Goal: Task Accomplishment & Management: Manage account settings

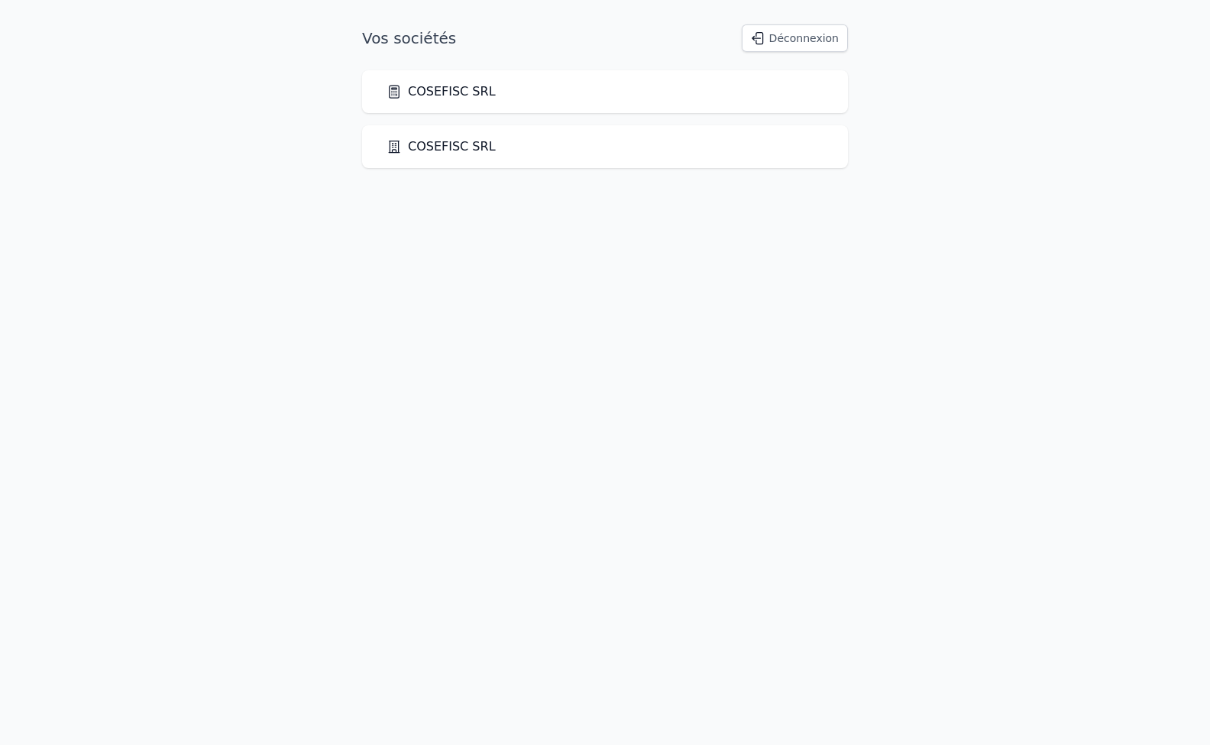
click at [432, 86] on link "COSEFISC SRL" at bounding box center [440, 91] width 109 height 18
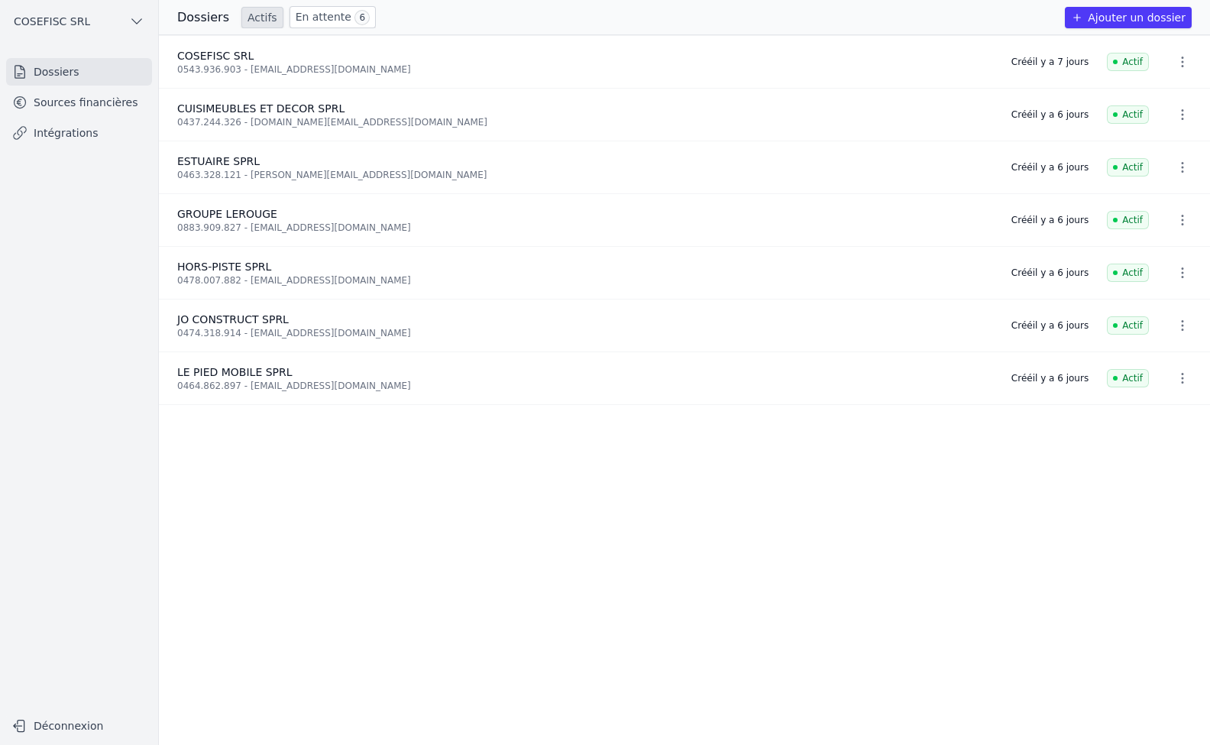
click at [1175, 113] on icon "button" at bounding box center [1182, 114] width 15 height 15
click at [259, 105] on div at bounding box center [605, 372] width 1210 height 745
click at [57, 100] on link "Sources financières" at bounding box center [79, 102] width 146 height 27
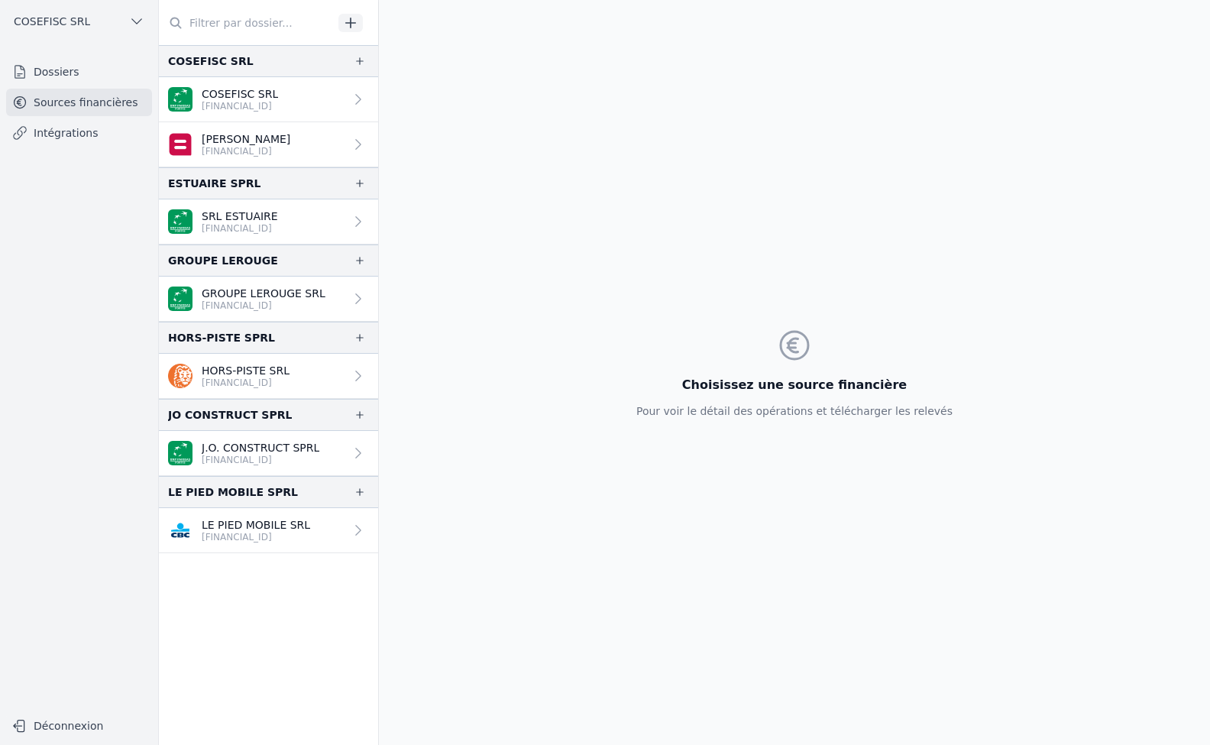
click at [252, 223] on p "[FINANCIAL_ID]" at bounding box center [240, 228] width 76 height 12
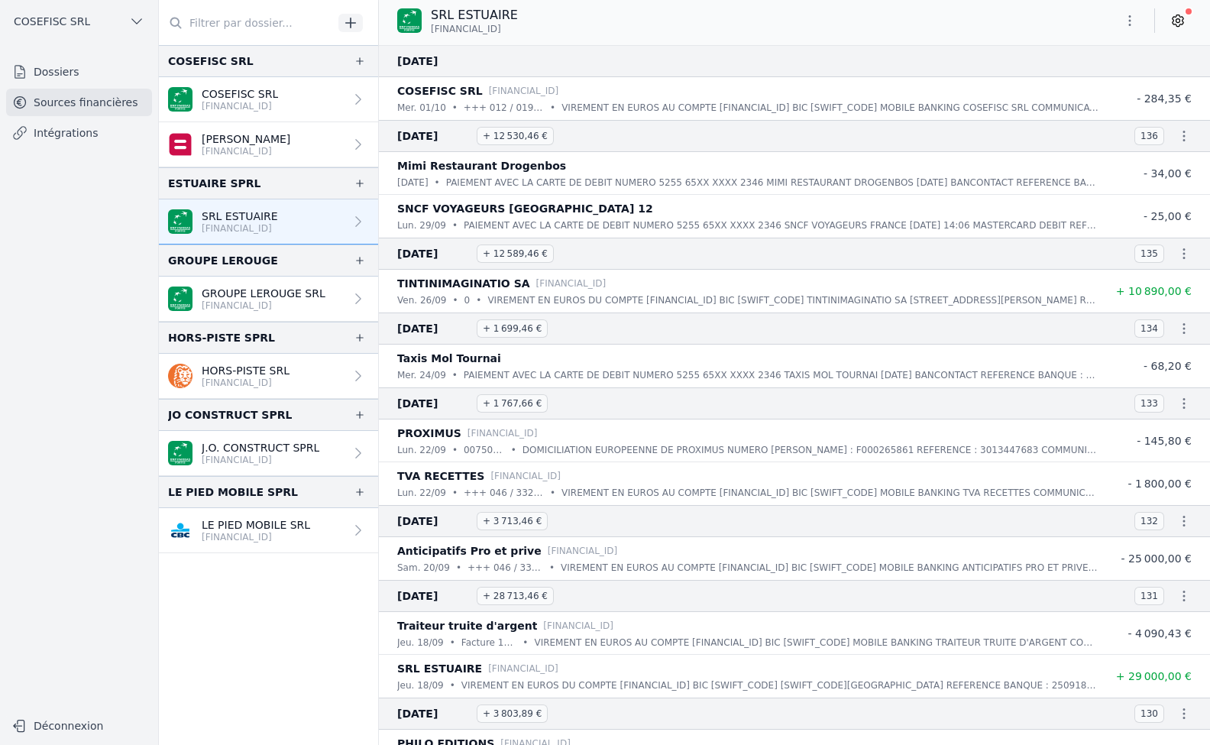
click at [58, 70] on link "Dossiers" at bounding box center [79, 71] width 146 height 27
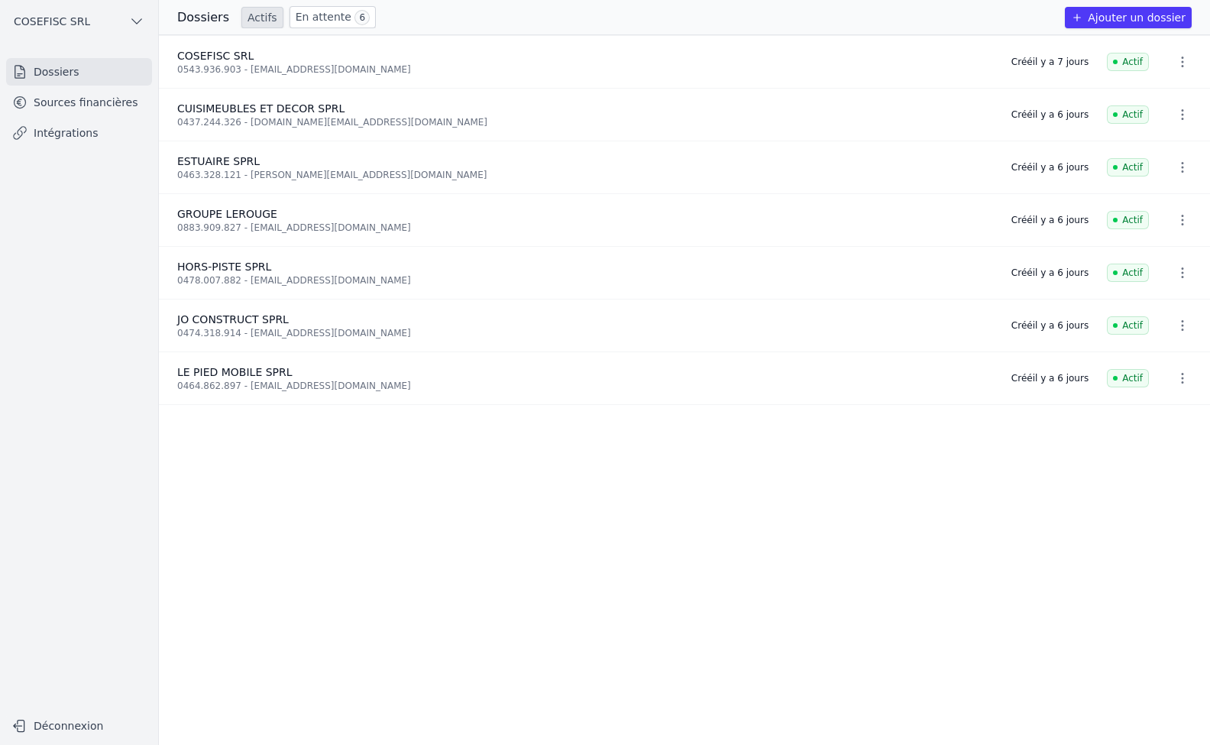
click at [68, 104] on link "Sources financières" at bounding box center [79, 102] width 146 height 27
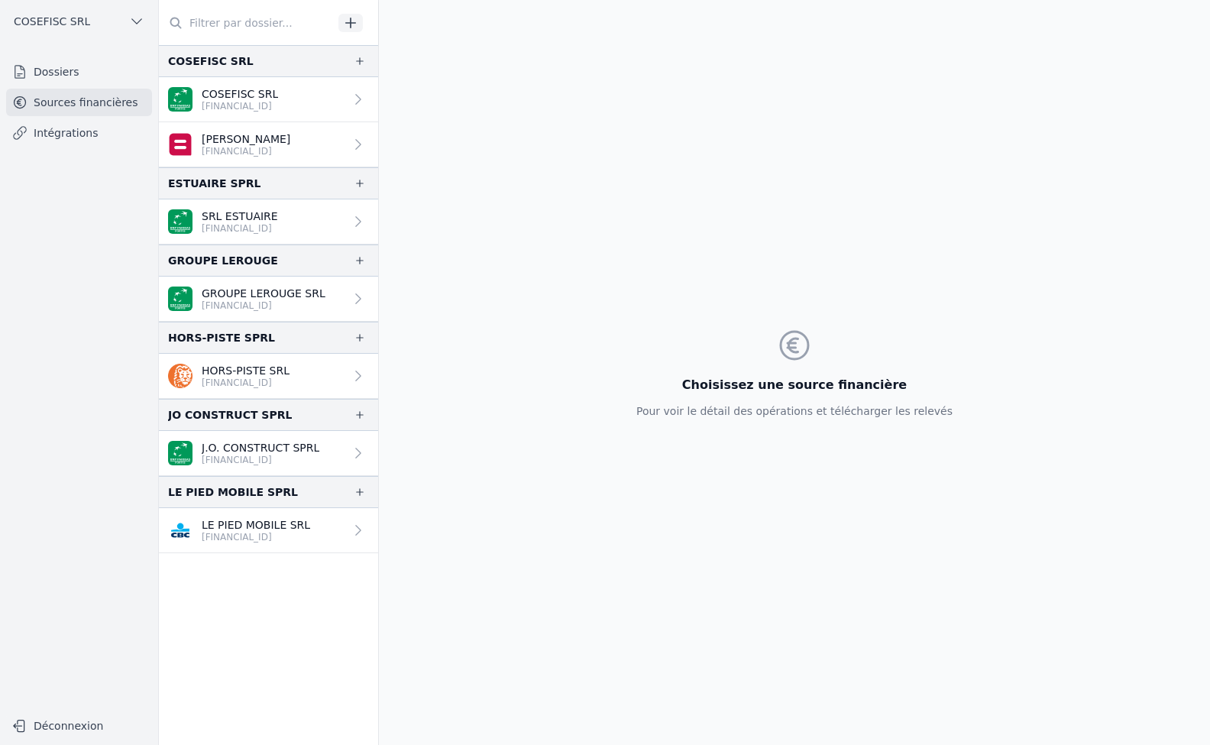
click at [278, 218] on p "SRL ESTUAIRE" at bounding box center [240, 216] width 76 height 15
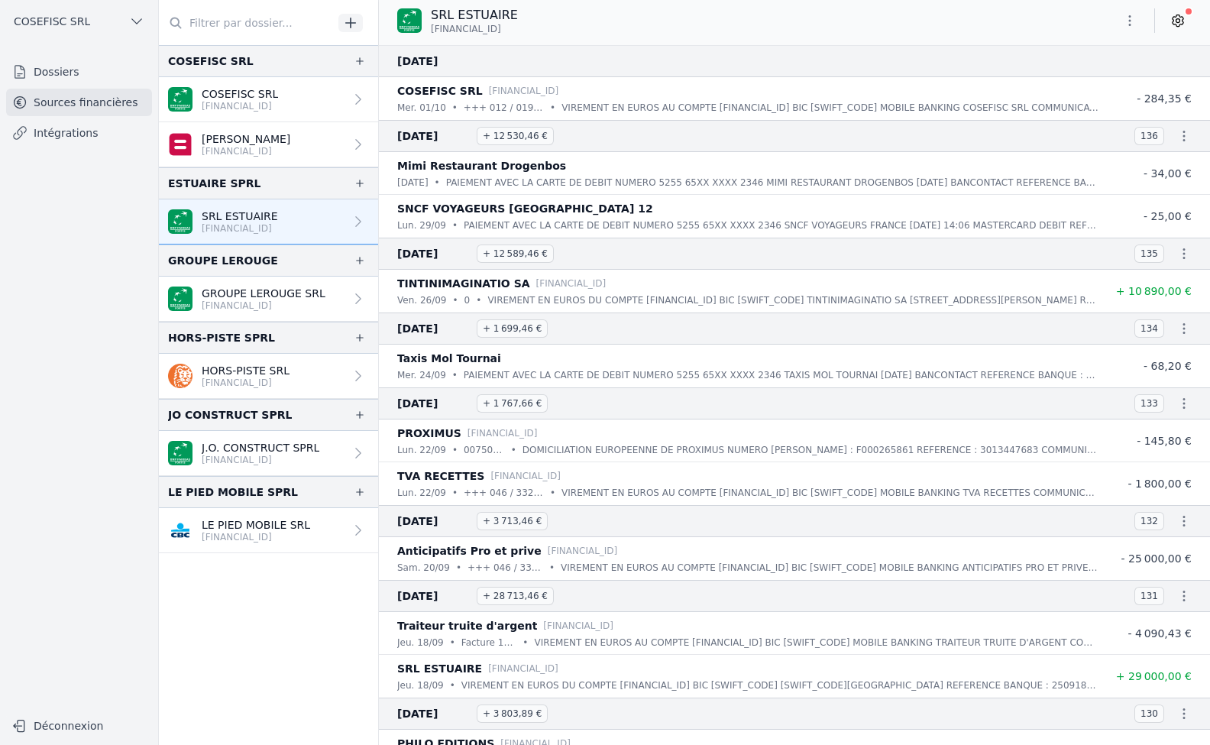
click at [1130, 14] on icon "button" at bounding box center [1129, 20] width 15 height 15
click at [1010, 22] on div at bounding box center [605, 372] width 1210 height 745
click at [38, 69] on link "Dossiers" at bounding box center [79, 71] width 146 height 27
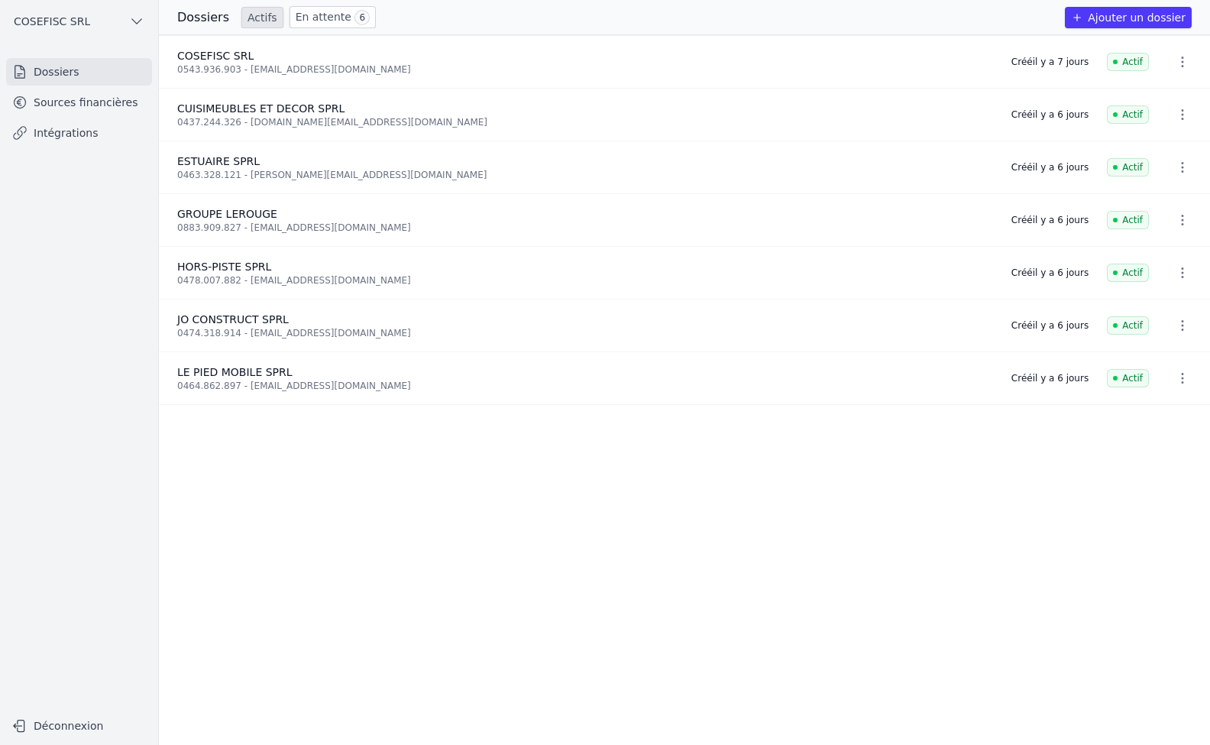
click at [58, 101] on link "Sources financières" at bounding box center [79, 102] width 146 height 27
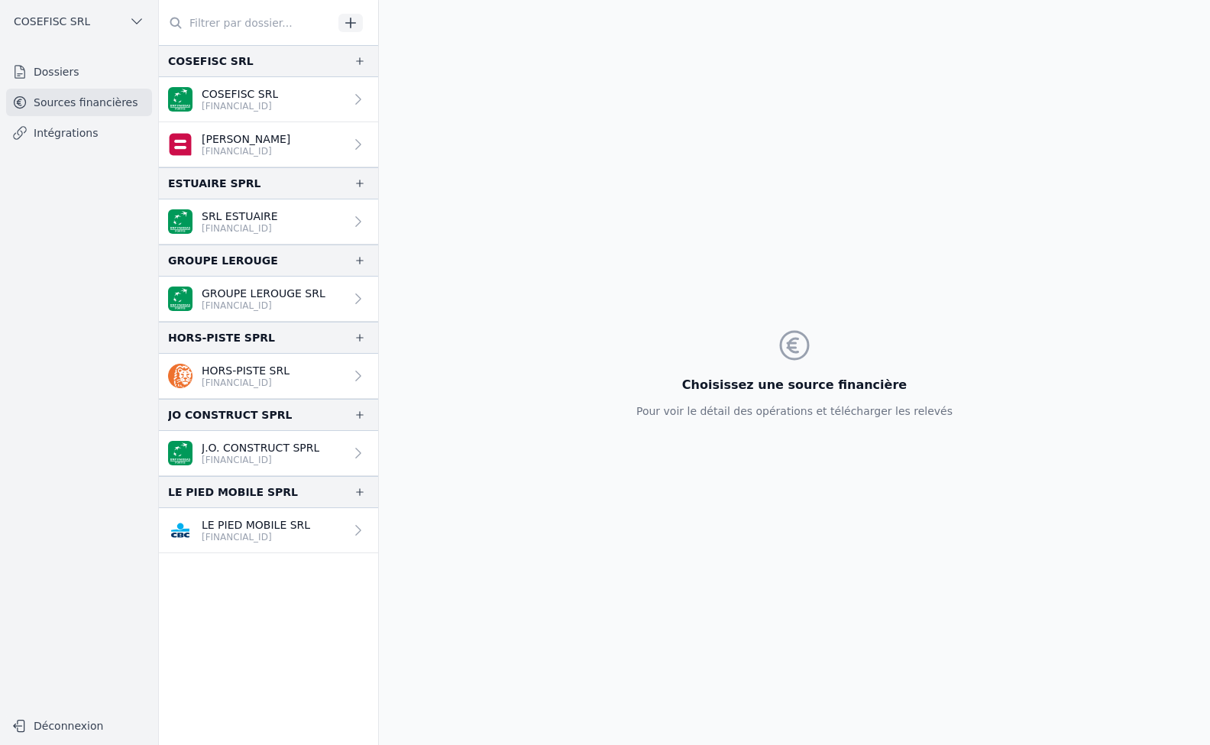
click at [235, 532] on p "[FINANCIAL_ID]" at bounding box center [256, 537] width 108 height 12
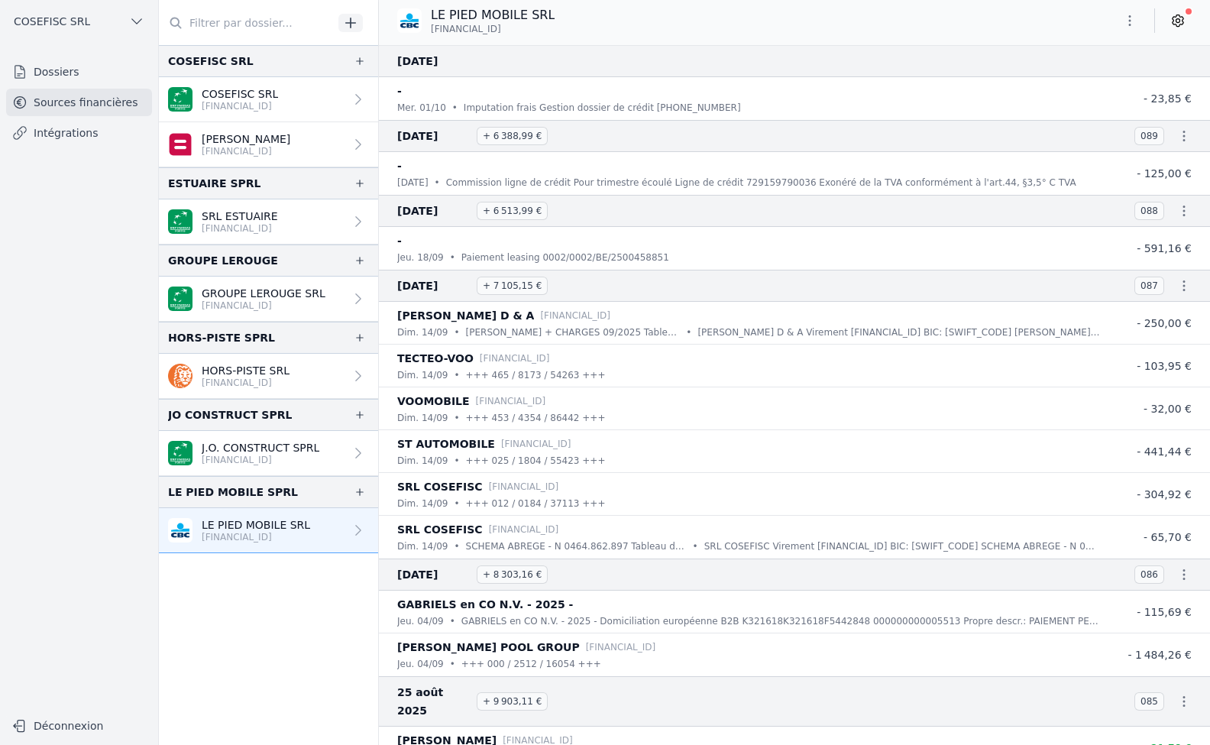
click at [235, 532] on p "[FINANCIAL_ID]" at bounding box center [256, 537] width 108 height 12
click at [1172, 15] on icon at bounding box center [1177, 20] width 15 height 15
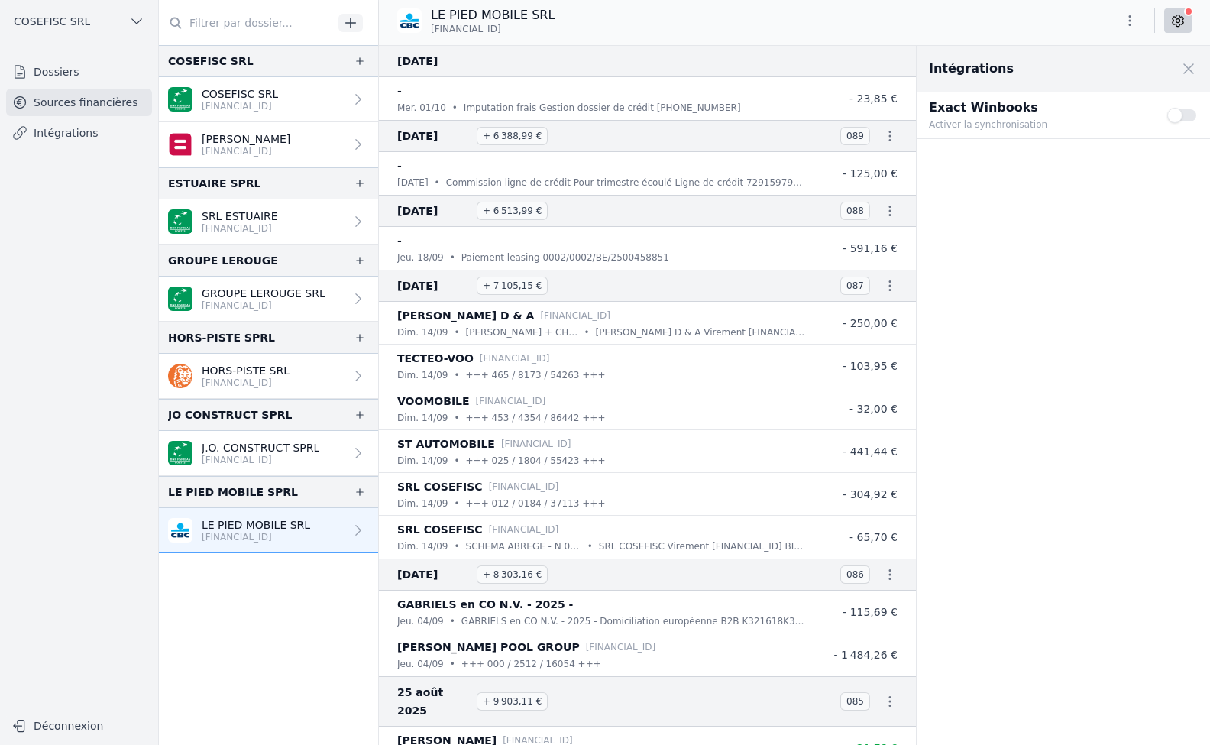
click at [1175, 115] on button "Use setting" at bounding box center [1182, 115] width 31 height 15
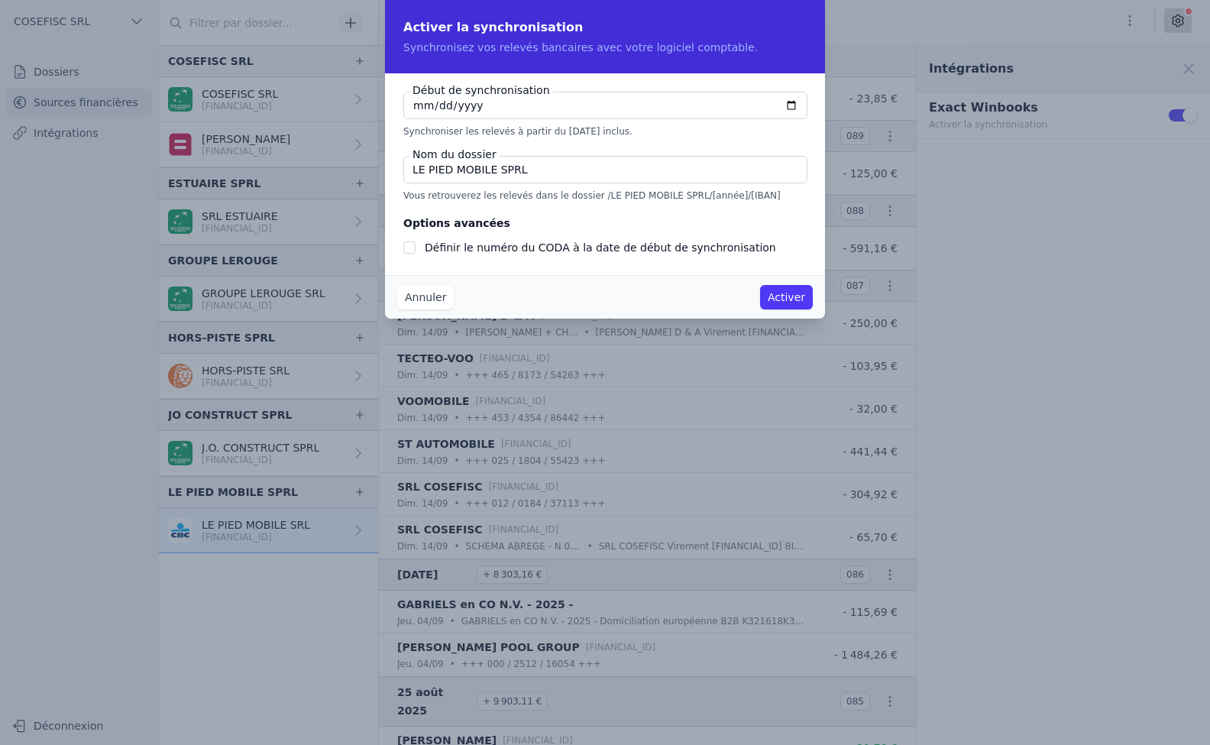
checkbox input "false"
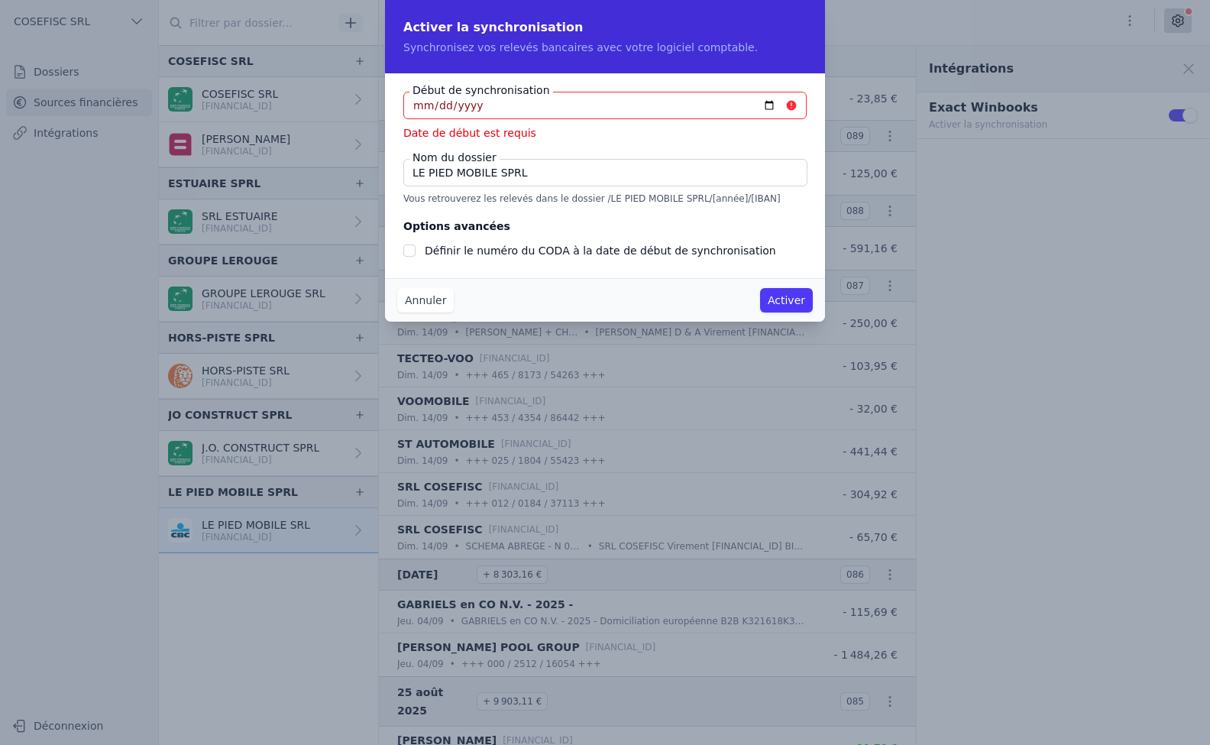
type input "[DATE]"
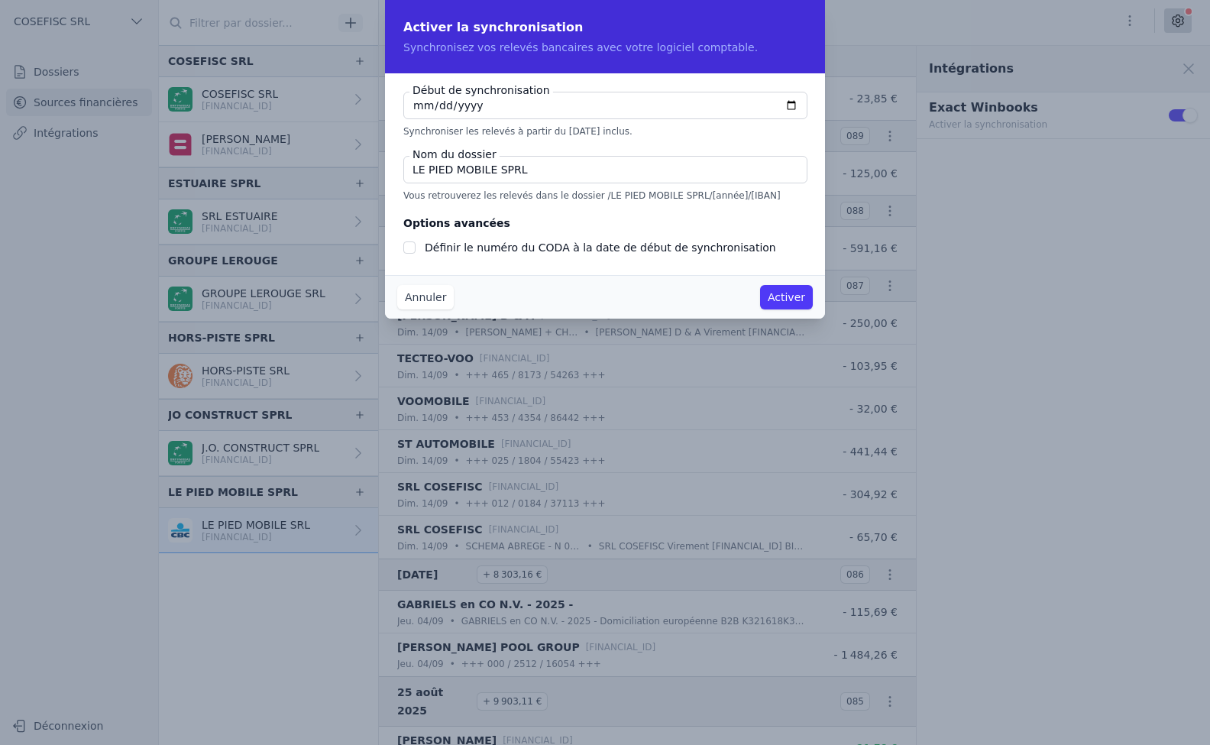
click at [781, 299] on button "Activer" at bounding box center [786, 297] width 53 height 24
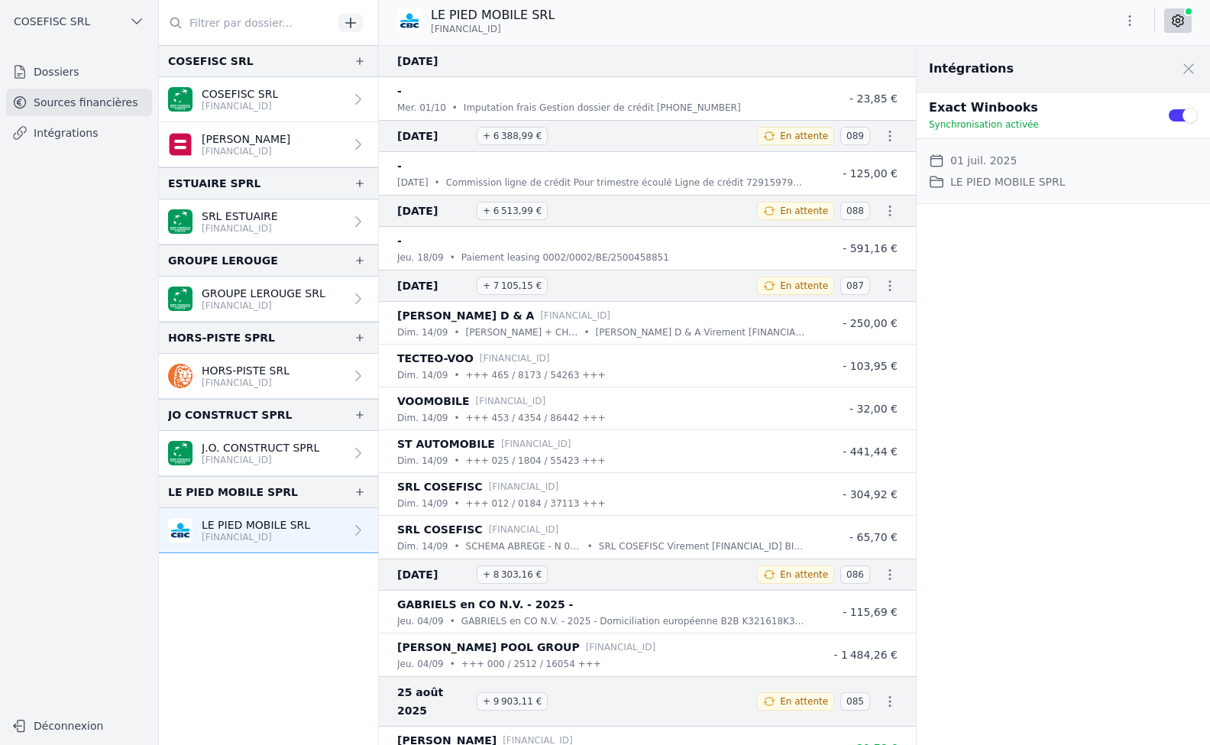
click at [222, 216] on p "SRL ESTUAIRE" at bounding box center [240, 216] width 76 height 15
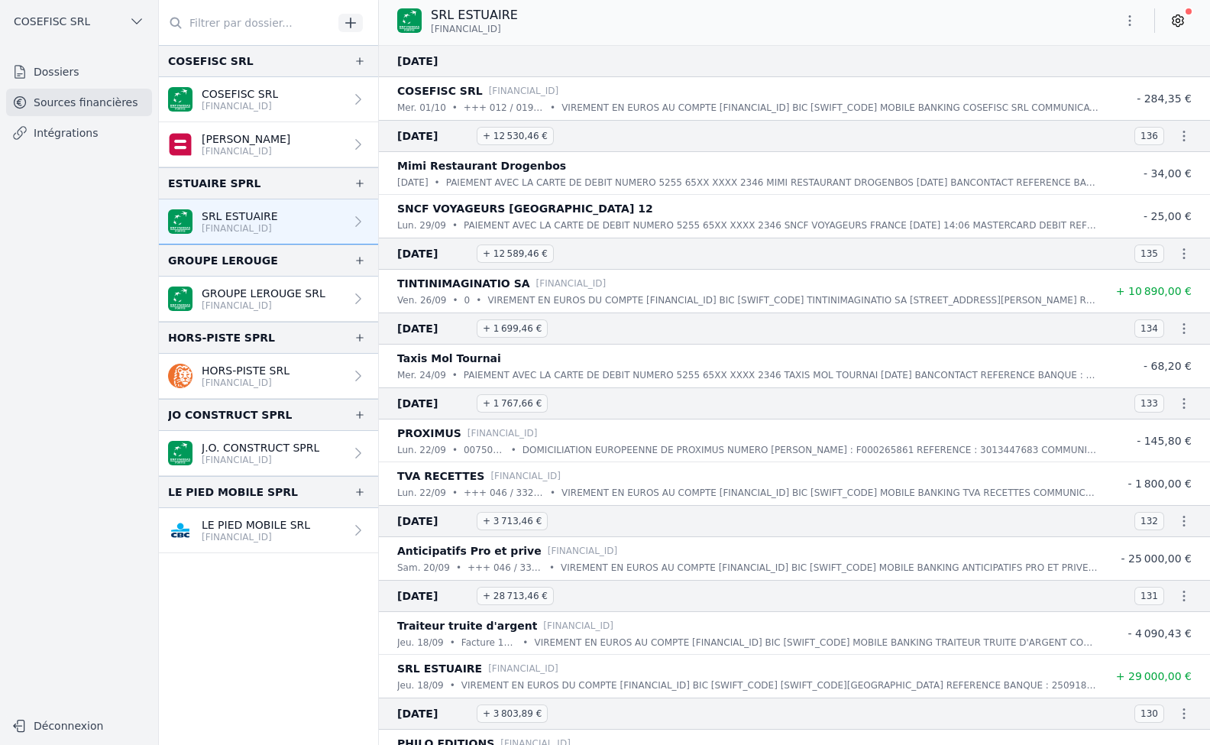
click at [1181, 16] on icon at bounding box center [1177, 20] width 15 height 15
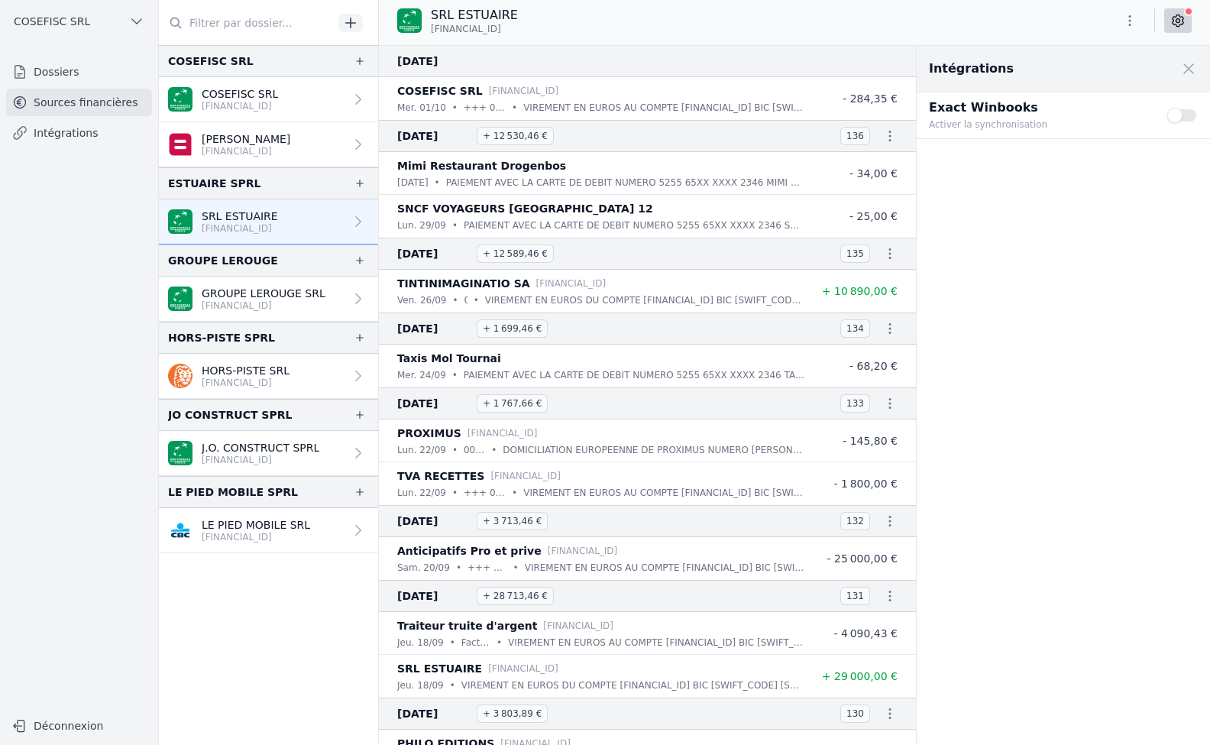
click at [1171, 114] on button "Use setting" at bounding box center [1182, 115] width 31 height 15
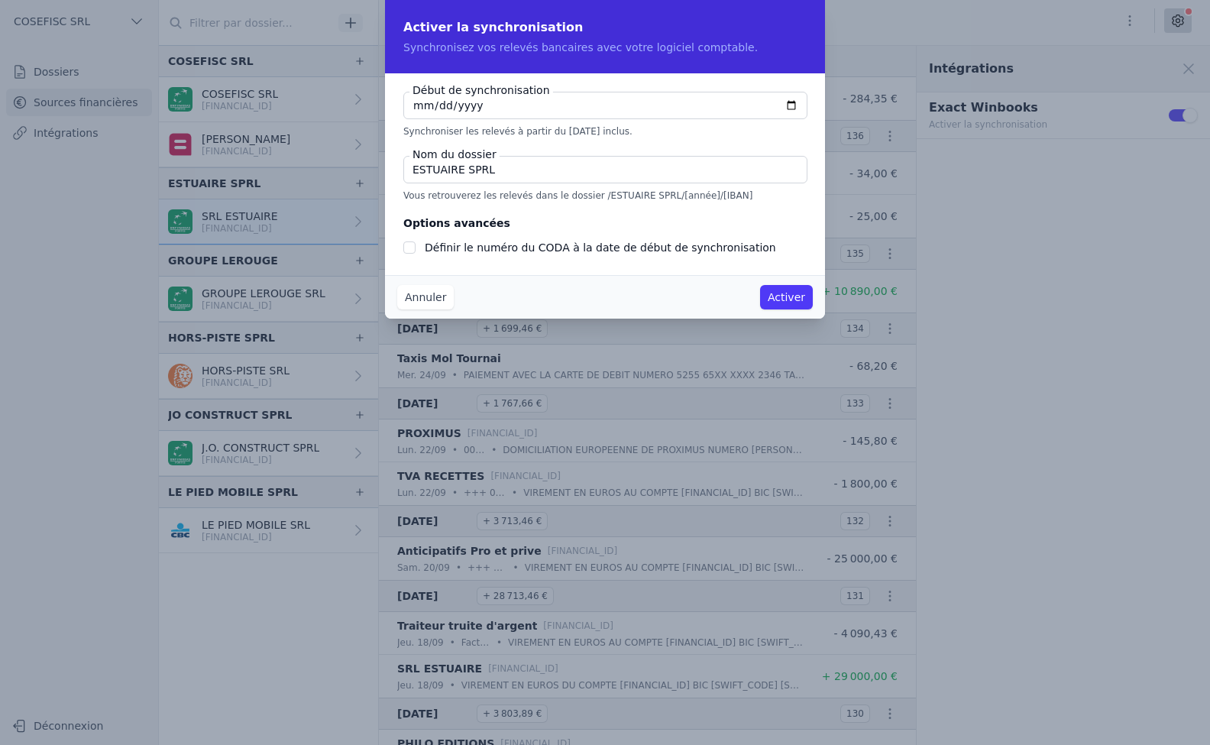
type input "[DATE]"
checkbox input "false"
type input "[DATE]"
click at [794, 302] on button "Activer" at bounding box center [786, 297] width 53 height 24
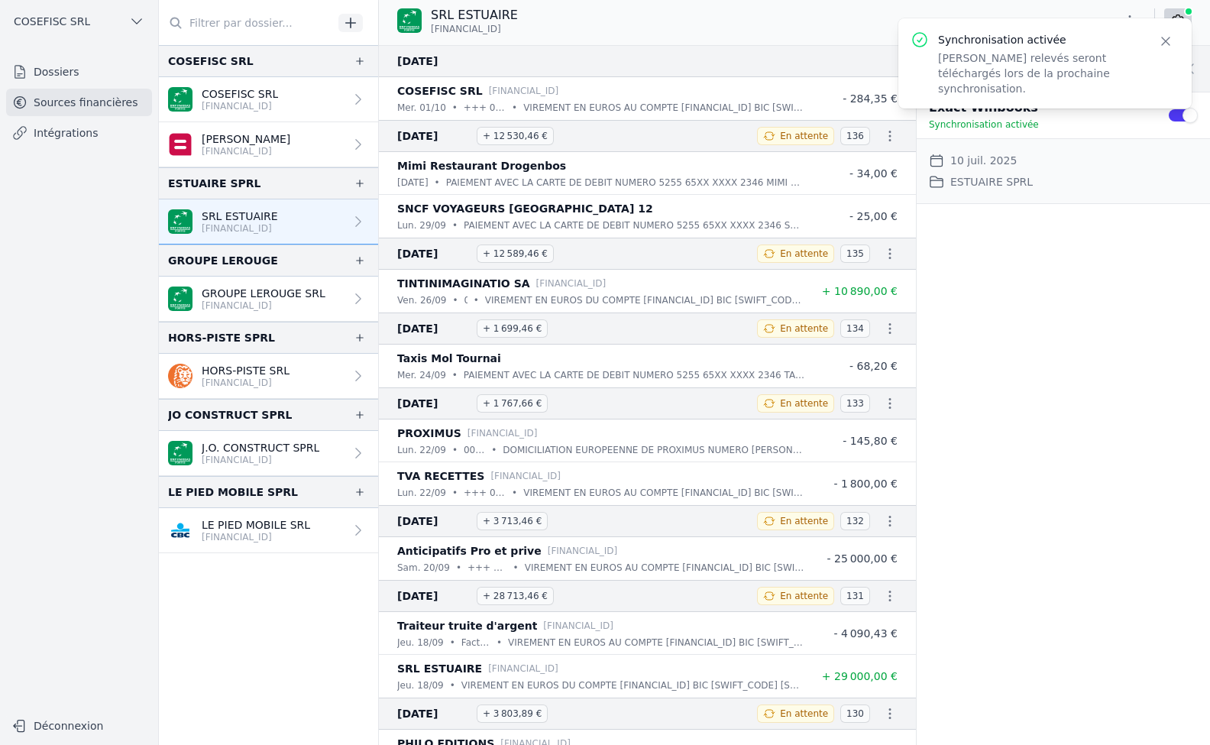
click at [50, 69] on link "Dossiers" at bounding box center [79, 71] width 146 height 27
